Goal: Information Seeking & Learning: Find specific fact

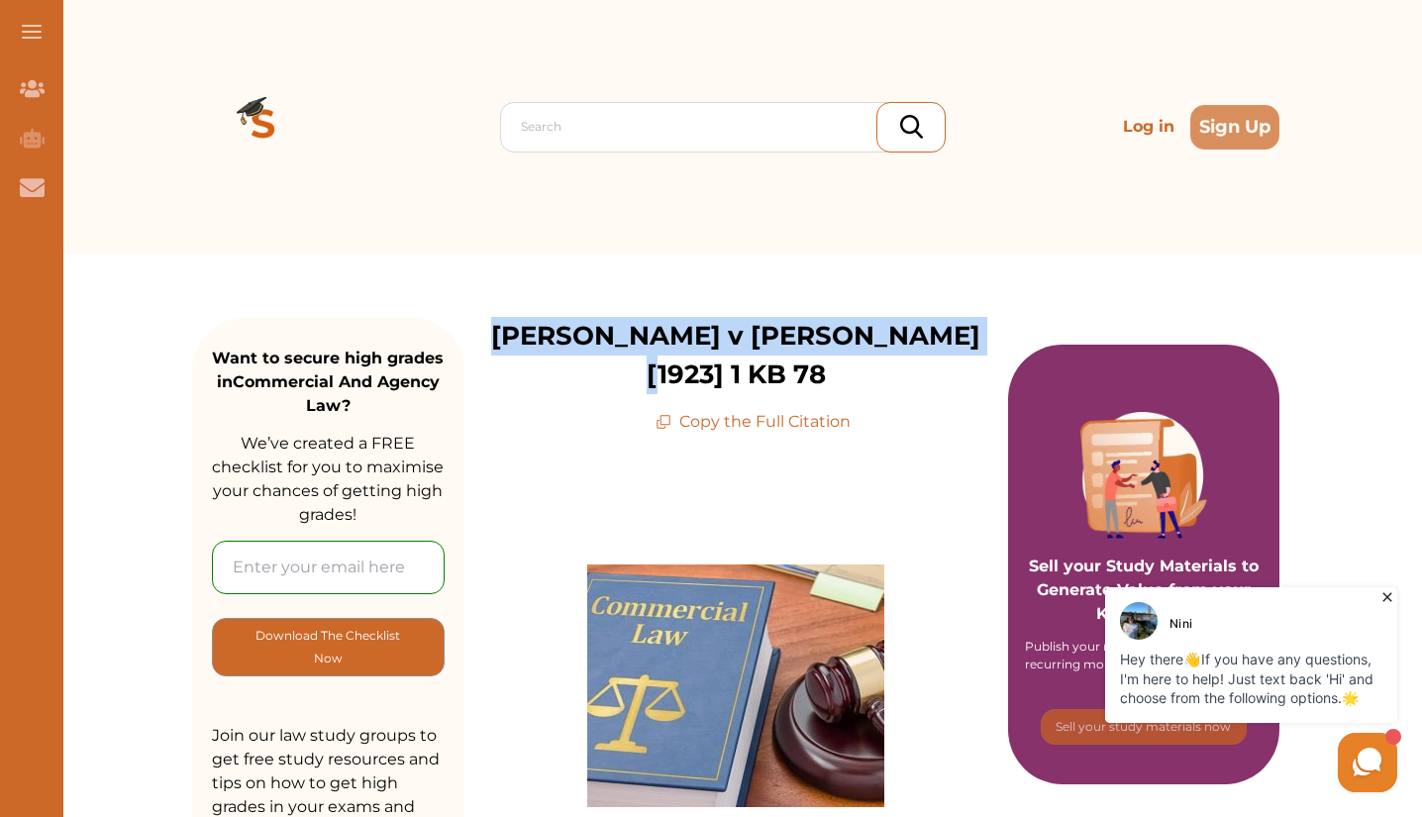
drag, startPoint x: 537, startPoint y: 340, endPoint x: 955, endPoint y: 314, distance: 418.8
copy p "[PERSON_NAME] v [PERSON_NAME] [1923] 1 KB 78"
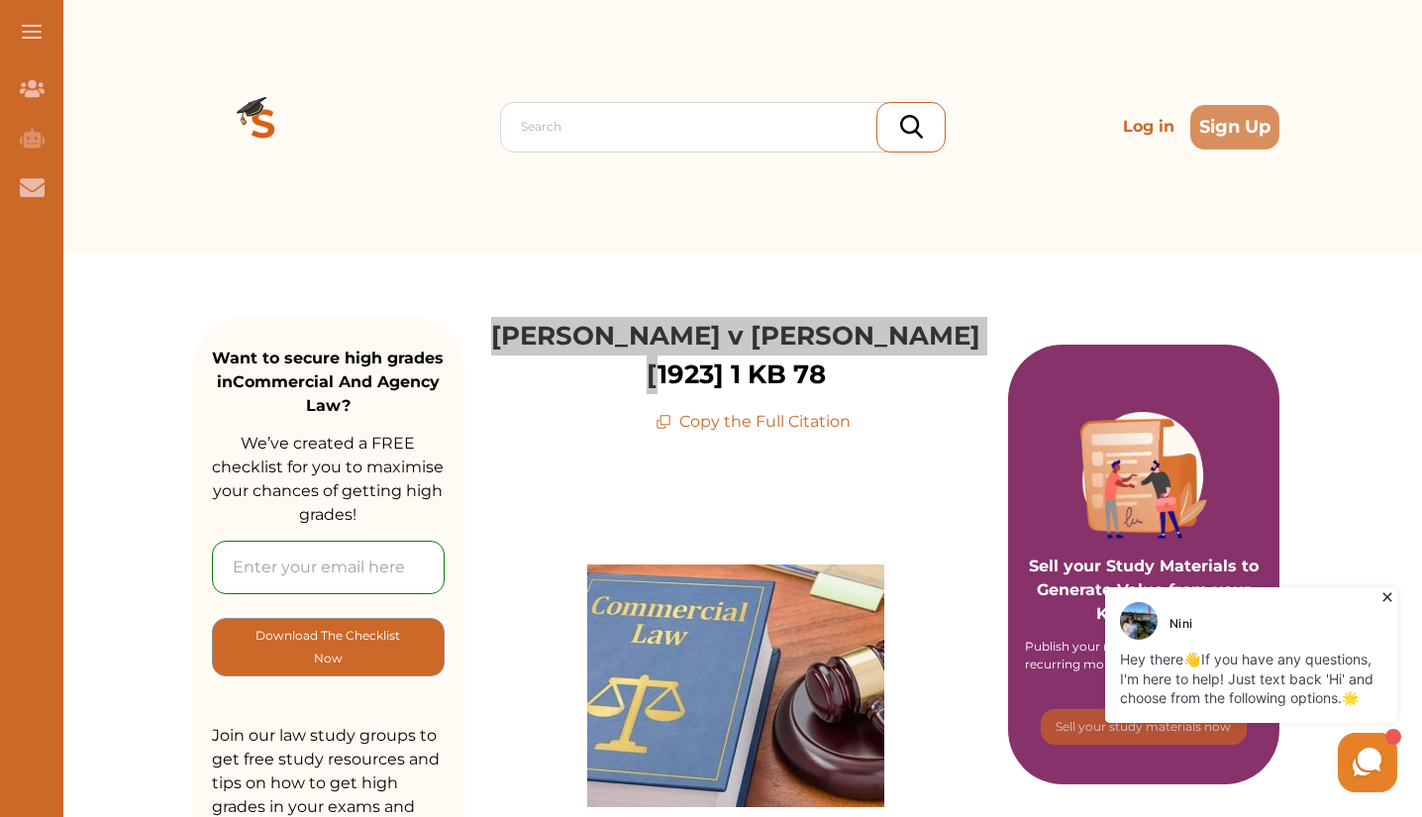
click at [1389, 598] on icon at bounding box center [1387, 597] width 9 height 9
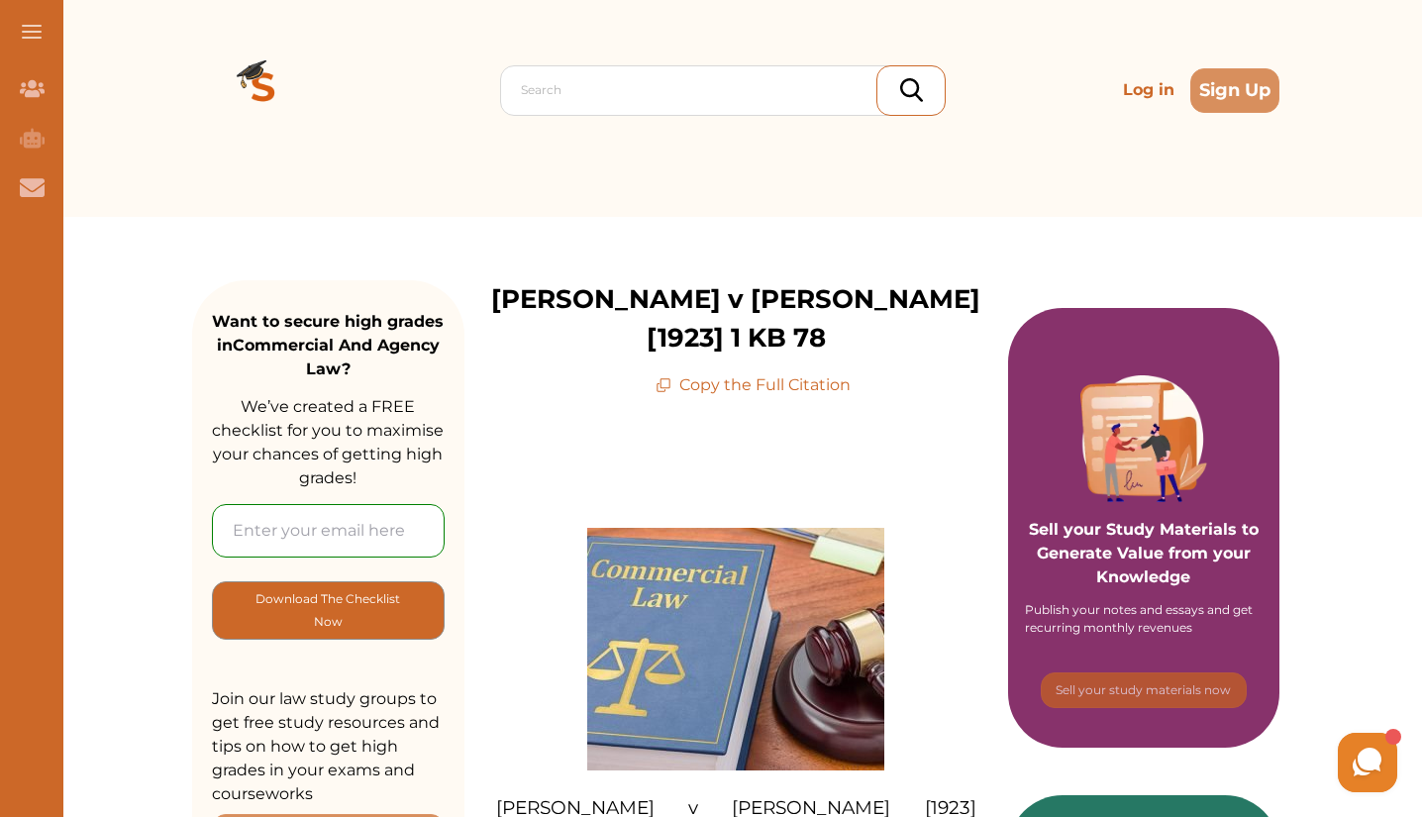
scroll to position [38, 0]
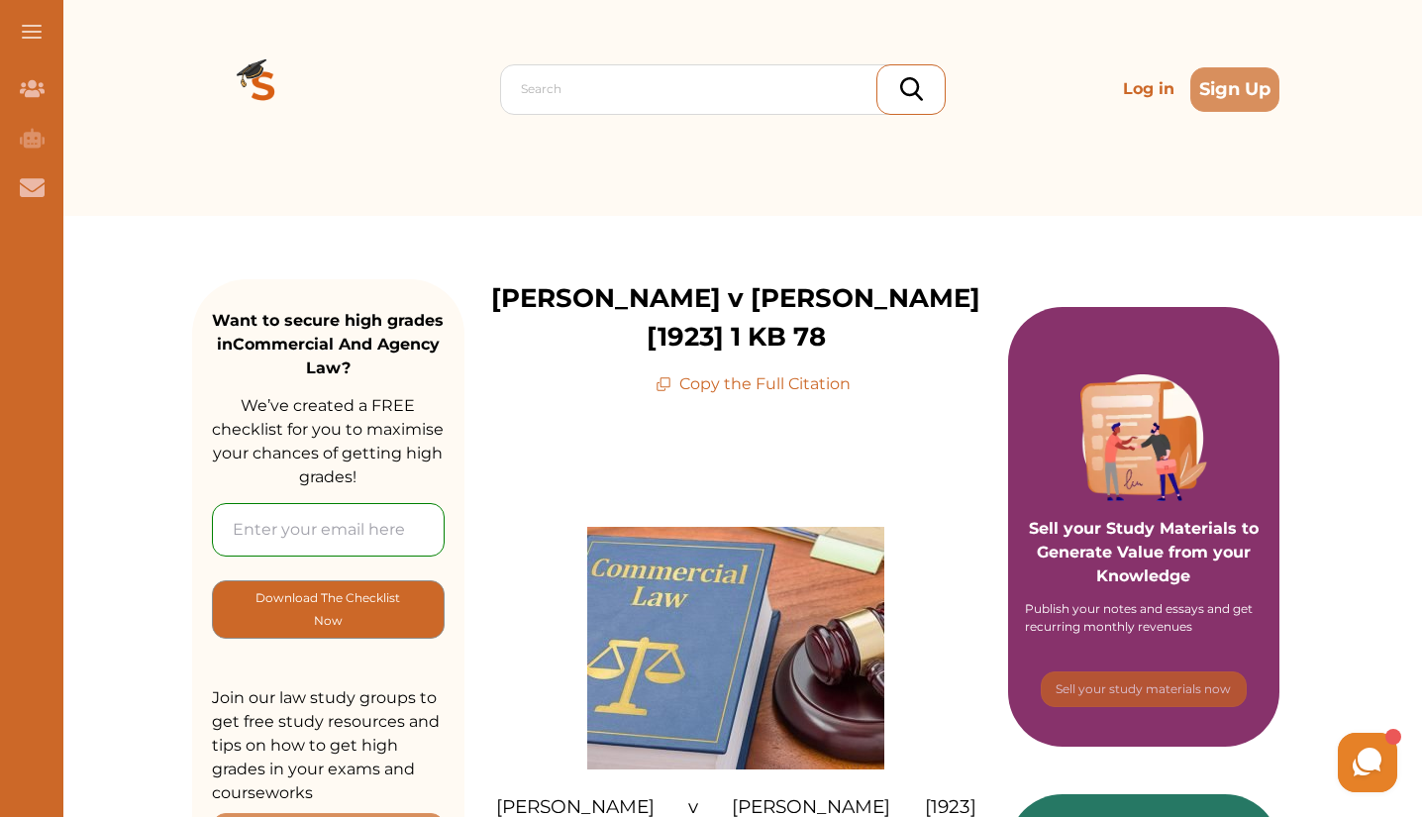
click at [695, 372] on p "Copy the Full Citation" at bounding box center [753, 384] width 195 height 24
click at [678, 372] on p "Copy the Full Citation" at bounding box center [753, 384] width 195 height 24
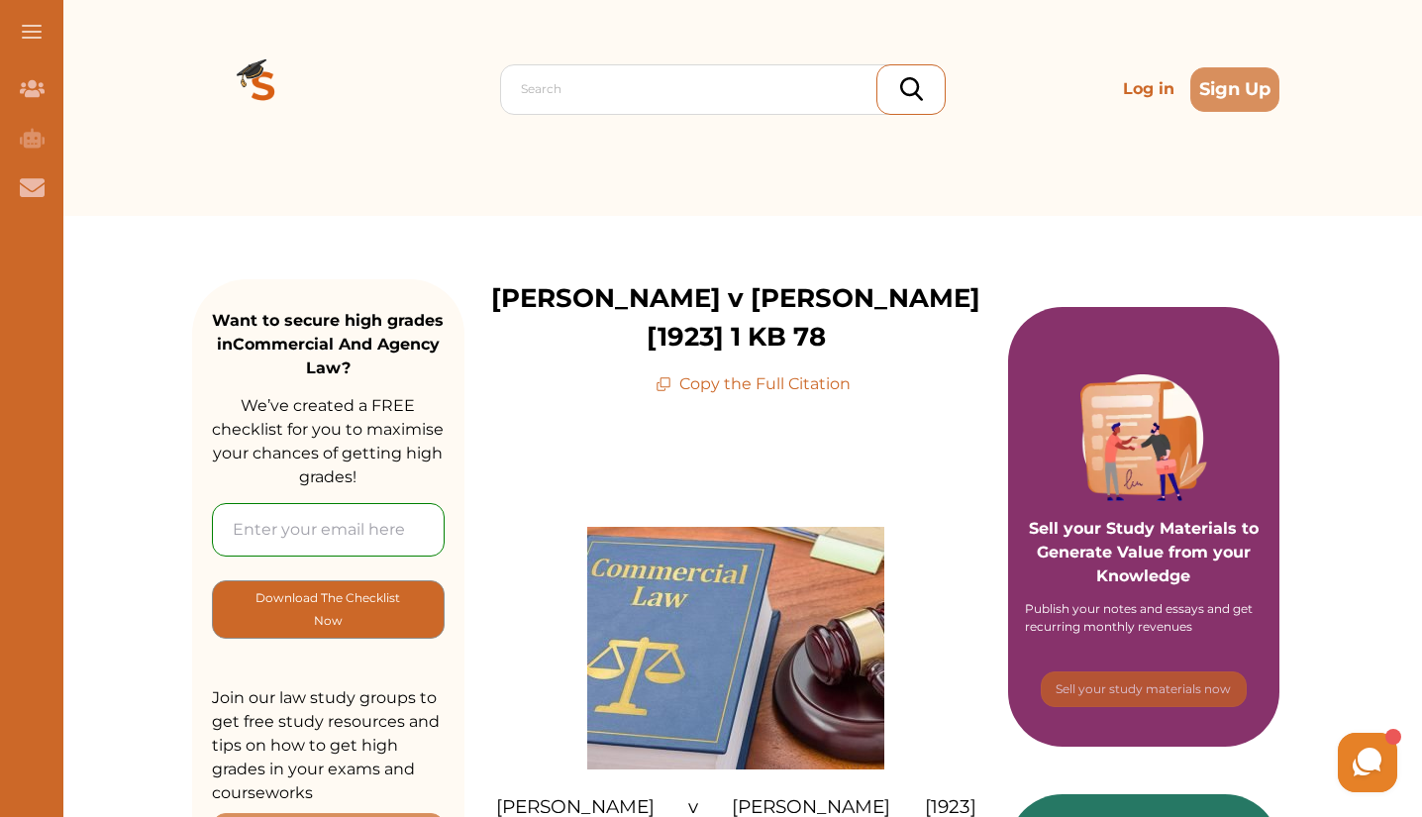
click at [663, 376] on icon at bounding box center [664, 384] width 16 height 16
click at [800, 372] on p "Copy the Full Citation" at bounding box center [753, 384] width 195 height 24
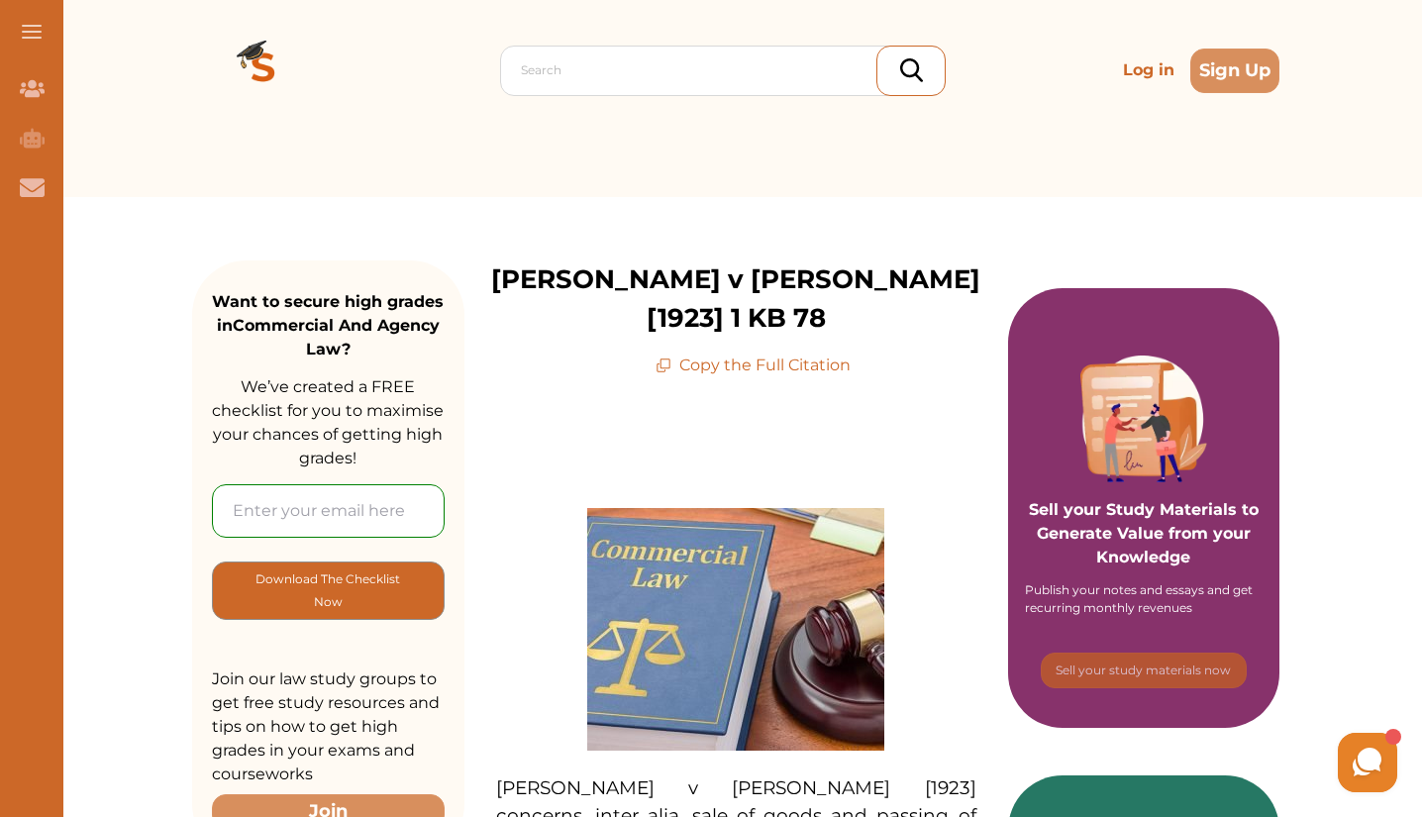
scroll to position [0, 0]
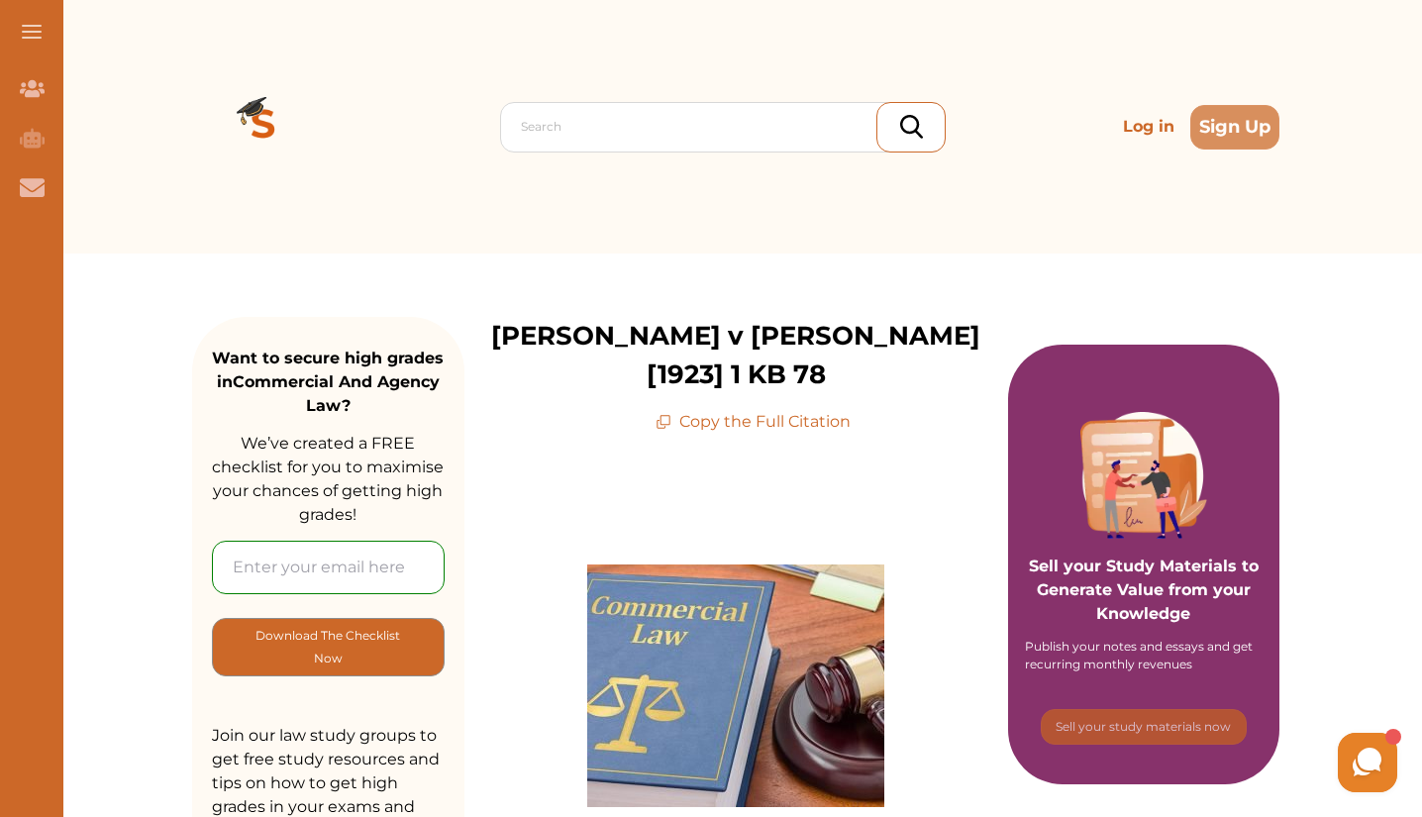
click at [335, 114] on img at bounding box center [263, 126] width 143 height 143
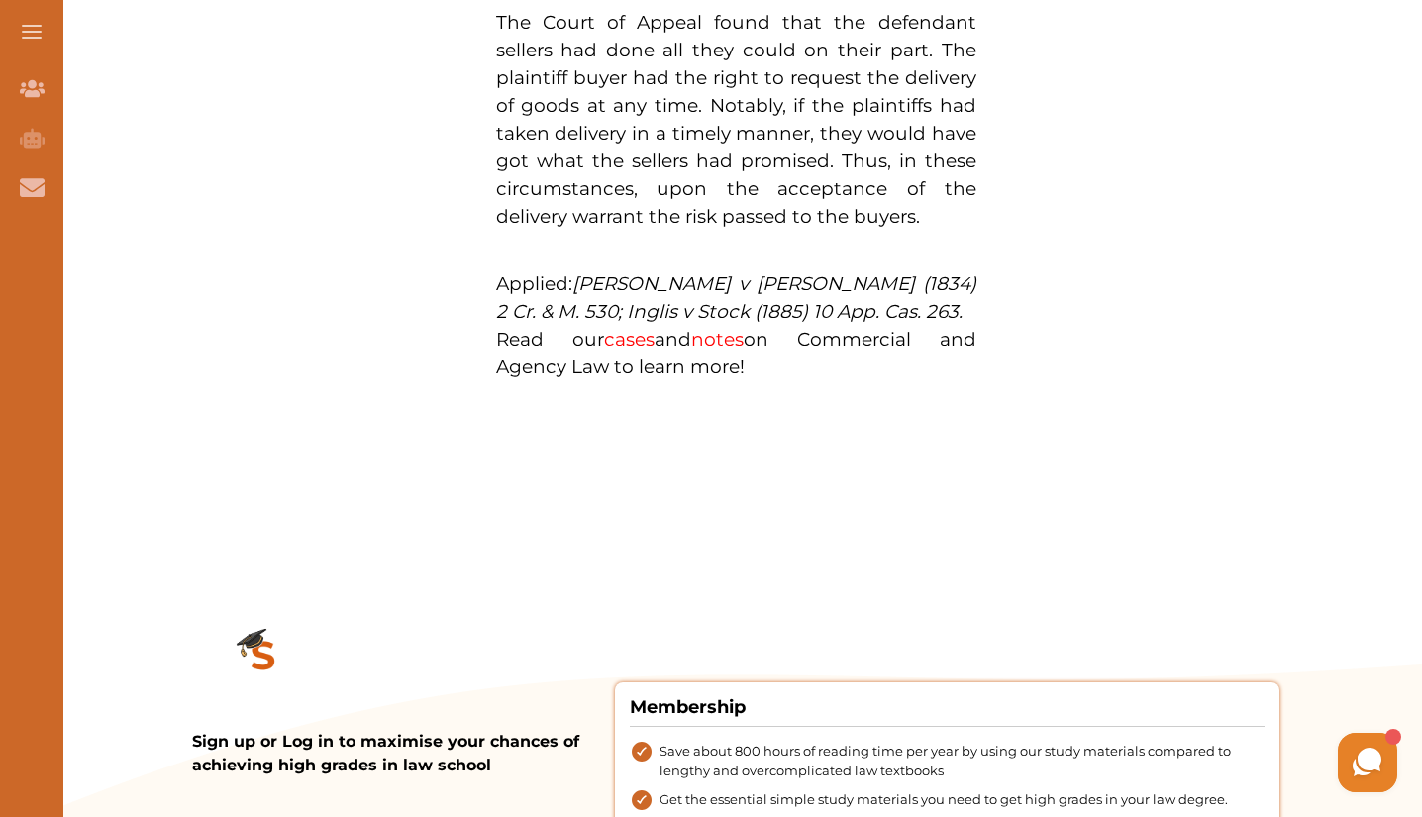
scroll to position [1621, 0]
click at [655, 352] on link "cases" at bounding box center [629, 340] width 51 height 23
